Goal: Information Seeking & Learning: Learn about a topic

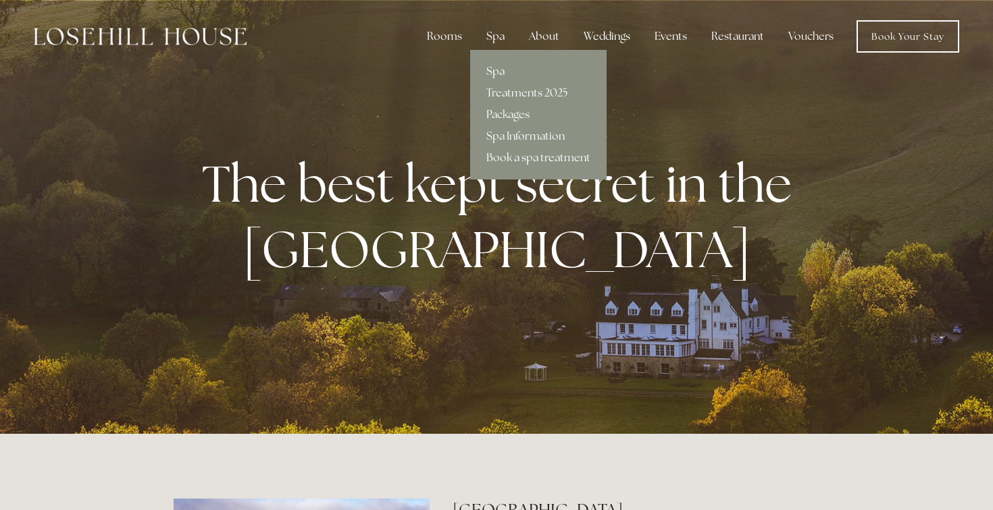
click at [498, 69] on link "Spa" at bounding box center [538, 72] width 136 height 22
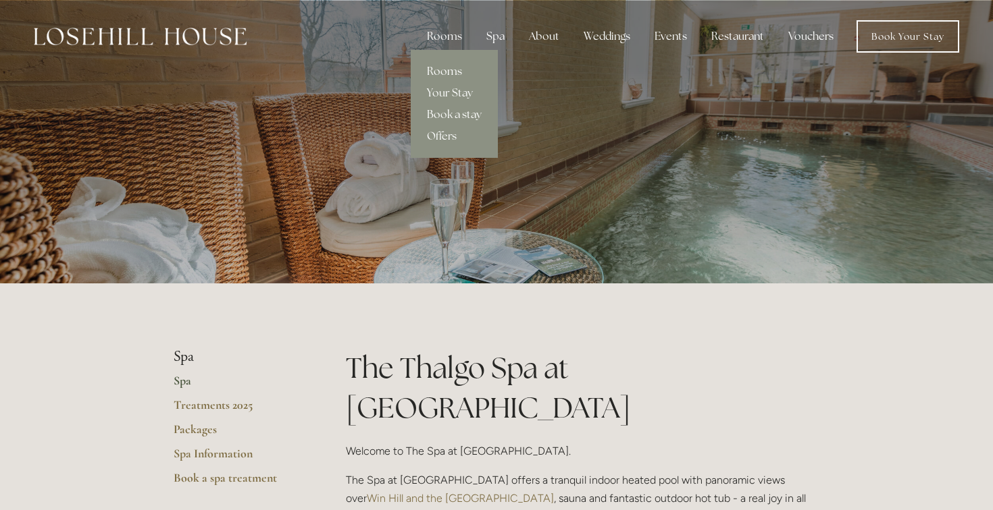
click at [448, 68] on link "Rooms" at bounding box center [454, 72] width 87 height 22
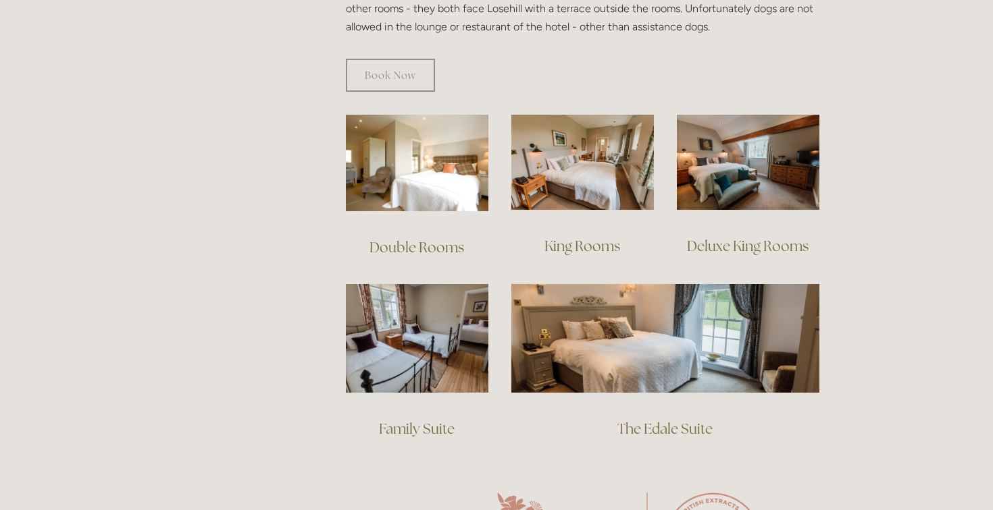
scroll to position [880, 0]
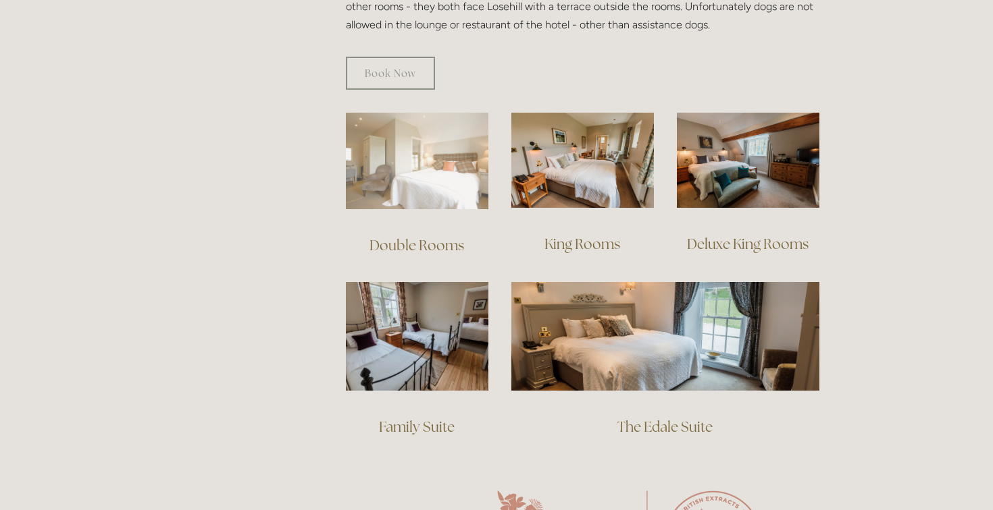
click at [445, 144] on img at bounding box center [417, 161] width 142 height 97
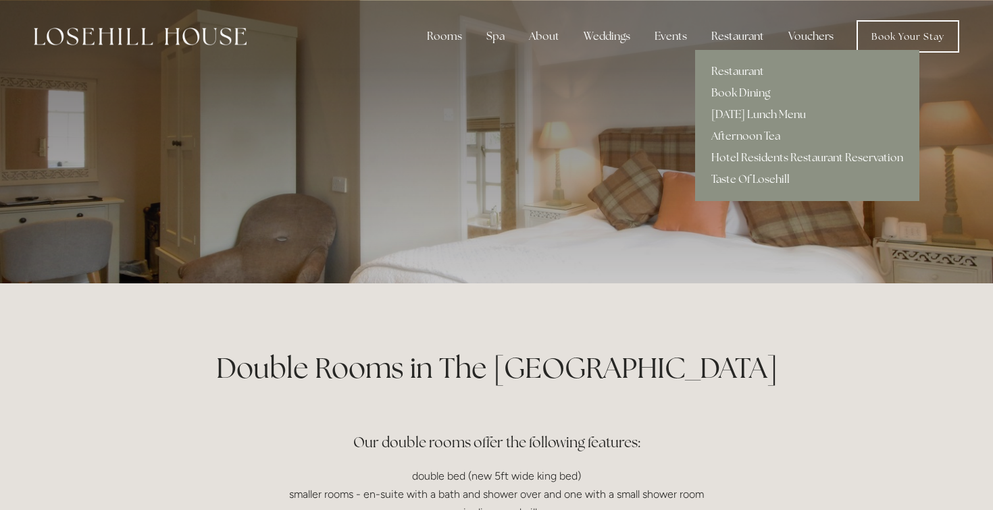
click at [741, 34] on div "Restaurant" at bounding box center [737, 36] width 74 height 27
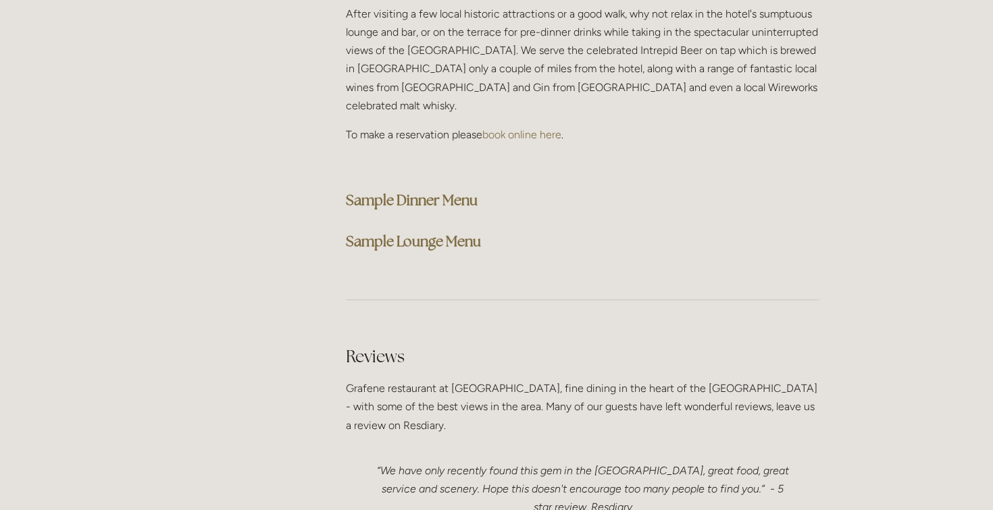
scroll to position [3508, 0]
click at [436, 194] on strong "Sample Dinner Menu" at bounding box center [412, 203] width 132 height 18
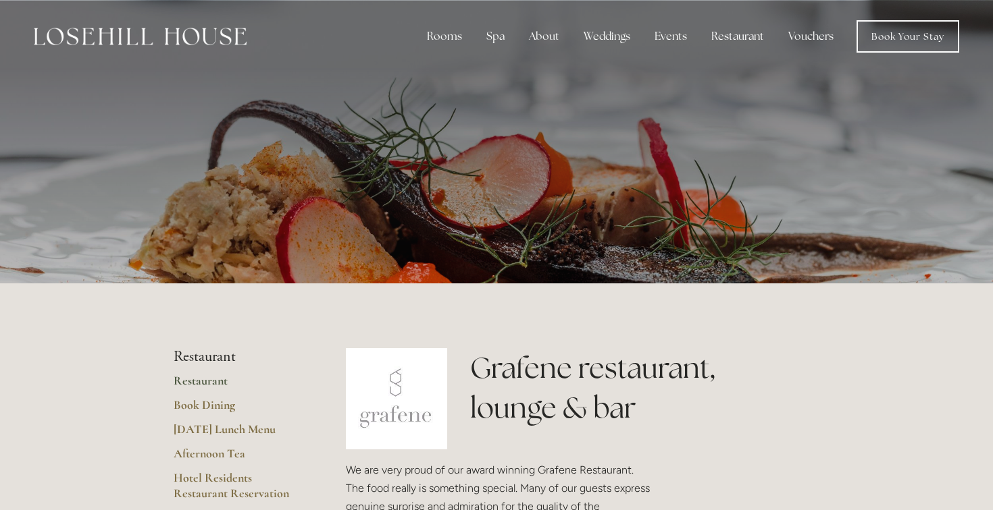
scroll to position [0, 0]
